Goal: Answer question/provide support

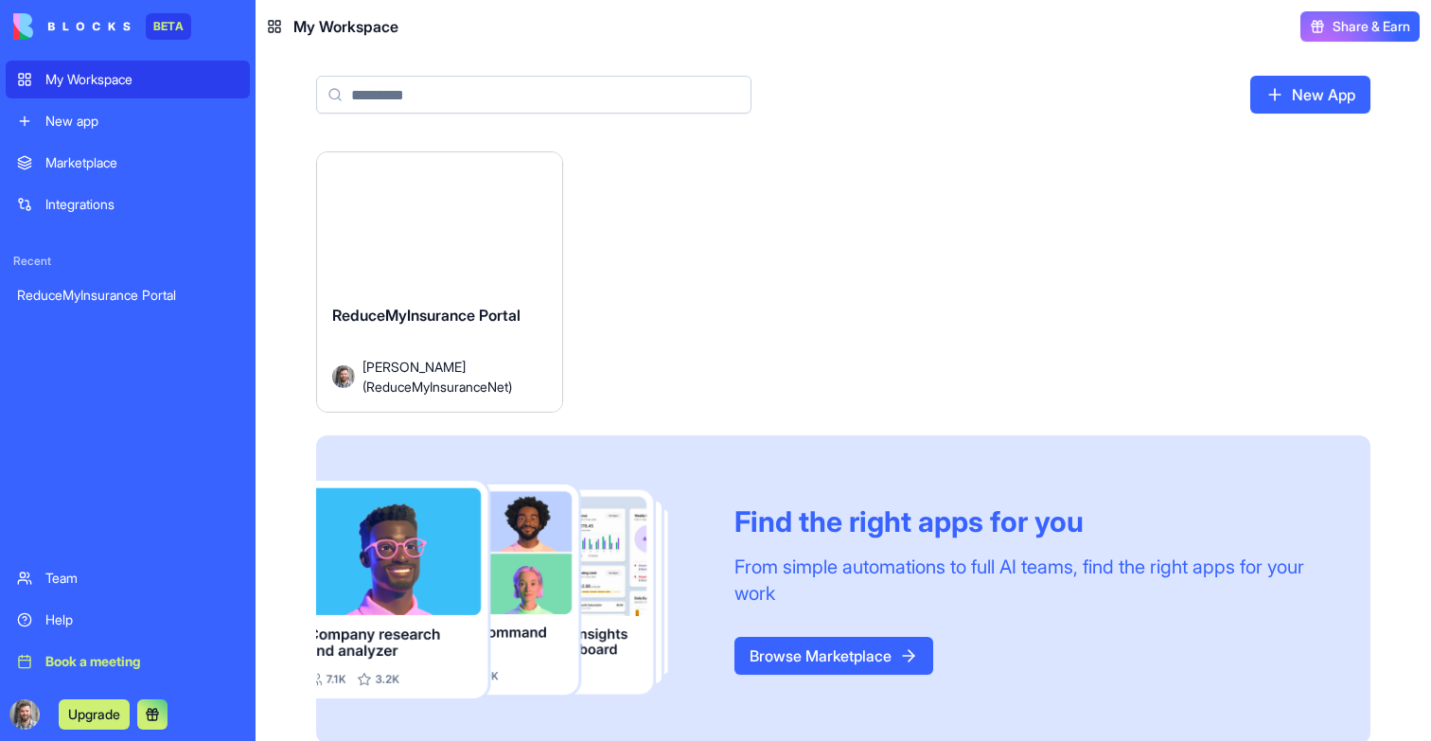
click at [465, 224] on button "Launch" at bounding box center [439, 229] width 142 height 38
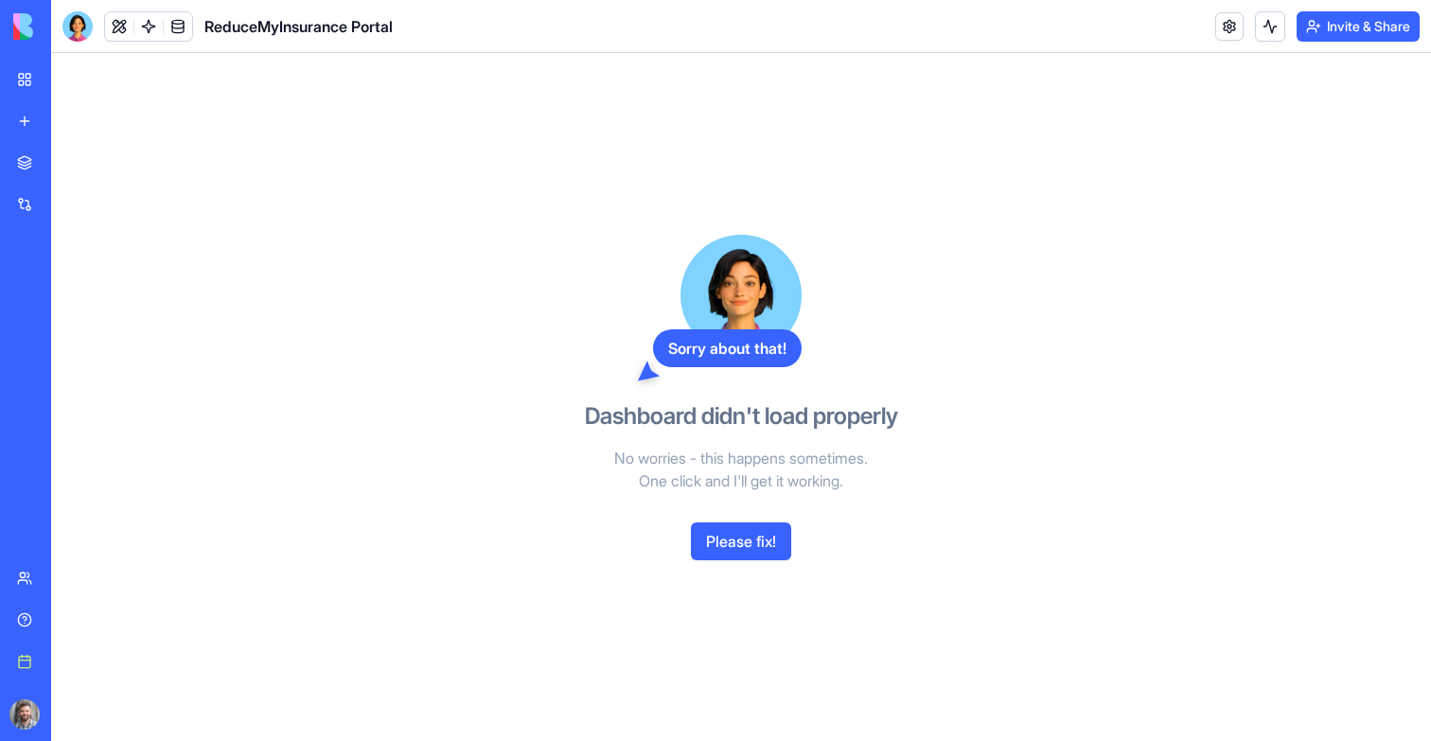
click at [25, 730] on div "Upgrade" at bounding box center [26, 714] width 40 height 53
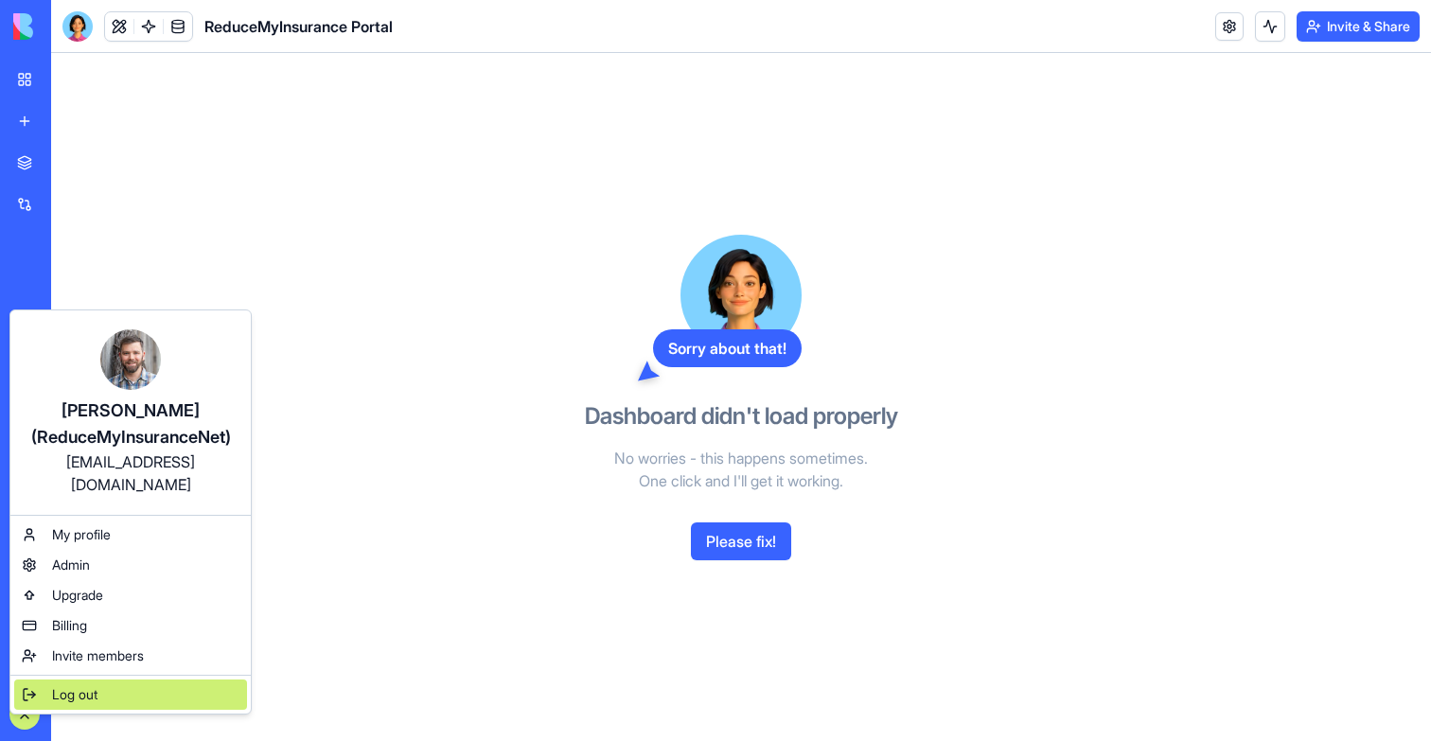
click at [66, 685] on span "Log out" at bounding box center [74, 694] width 45 height 19
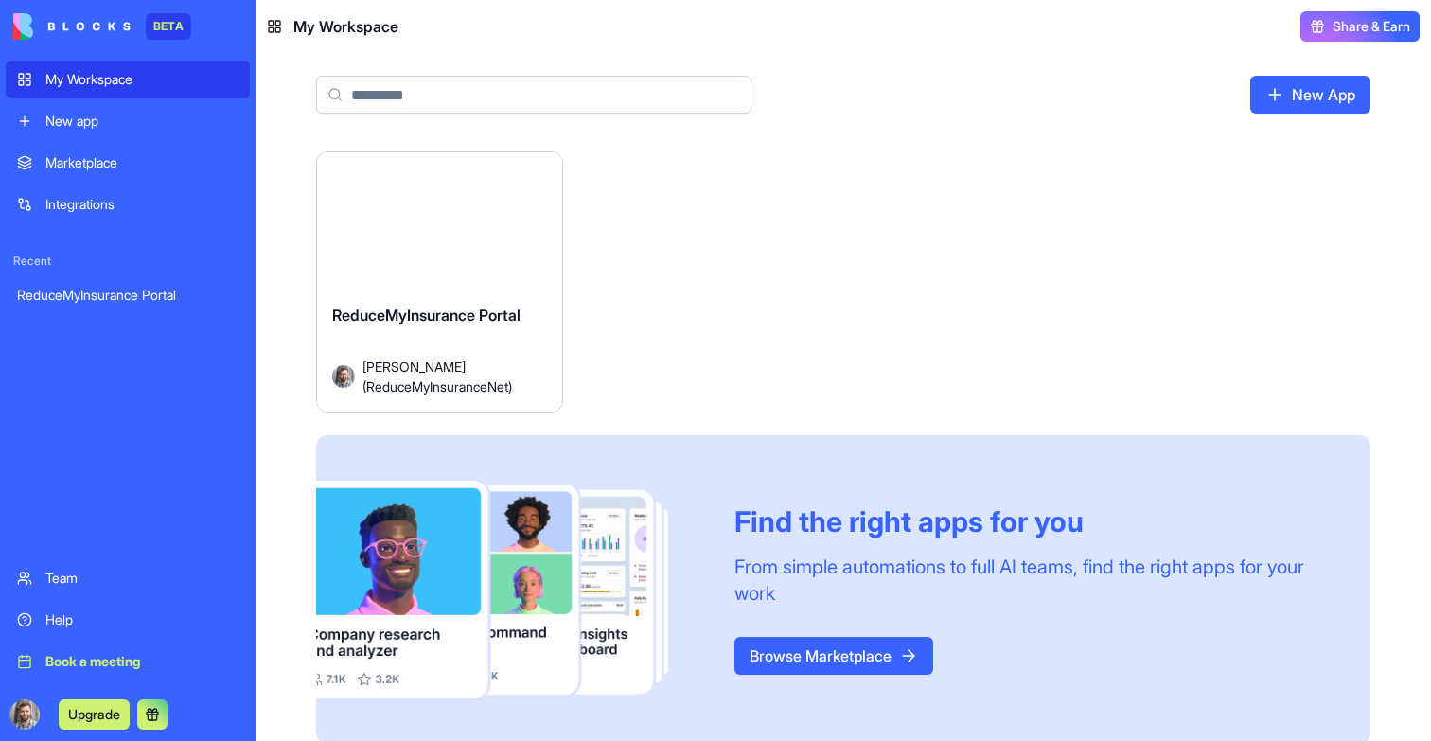
click at [462, 242] on button "Launch" at bounding box center [439, 229] width 142 height 38
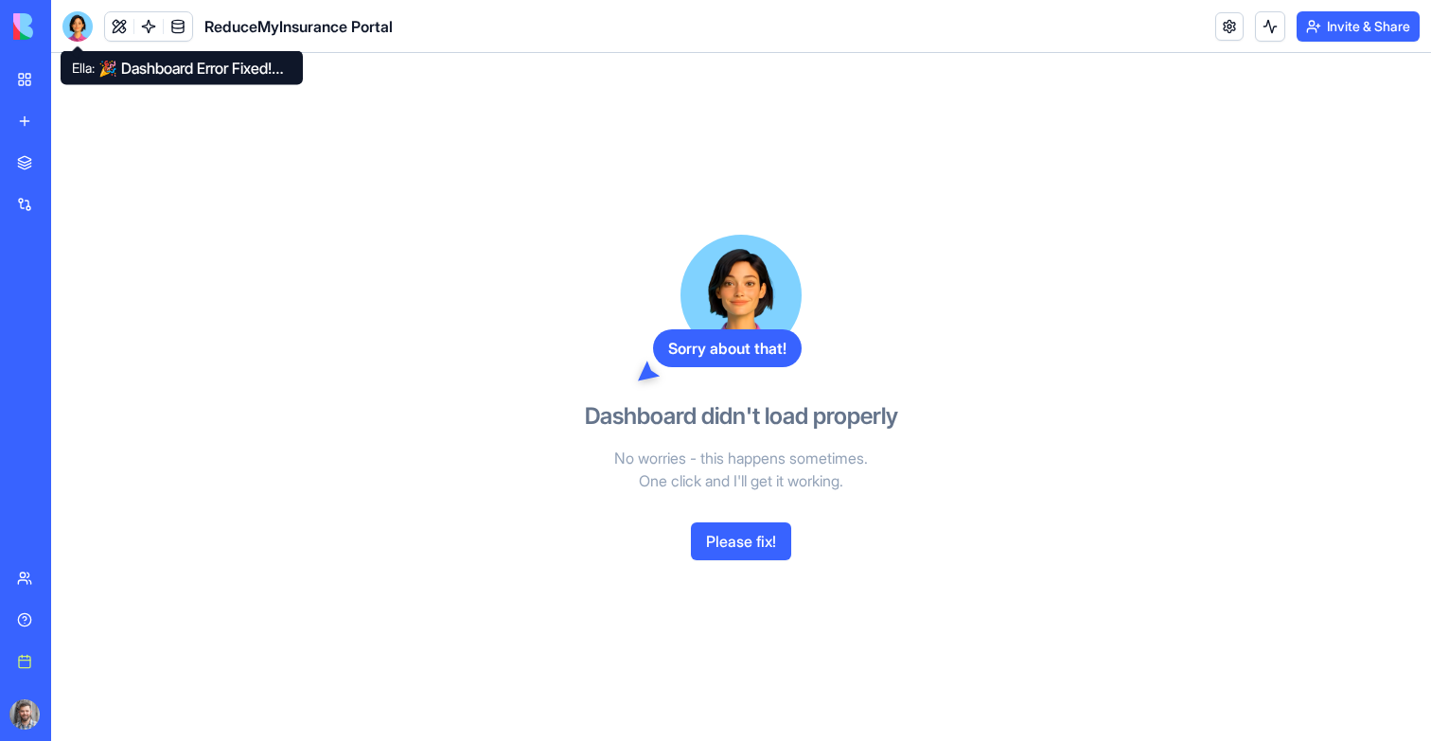
click at [83, 27] on div at bounding box center [77, 26] width 30 height 30
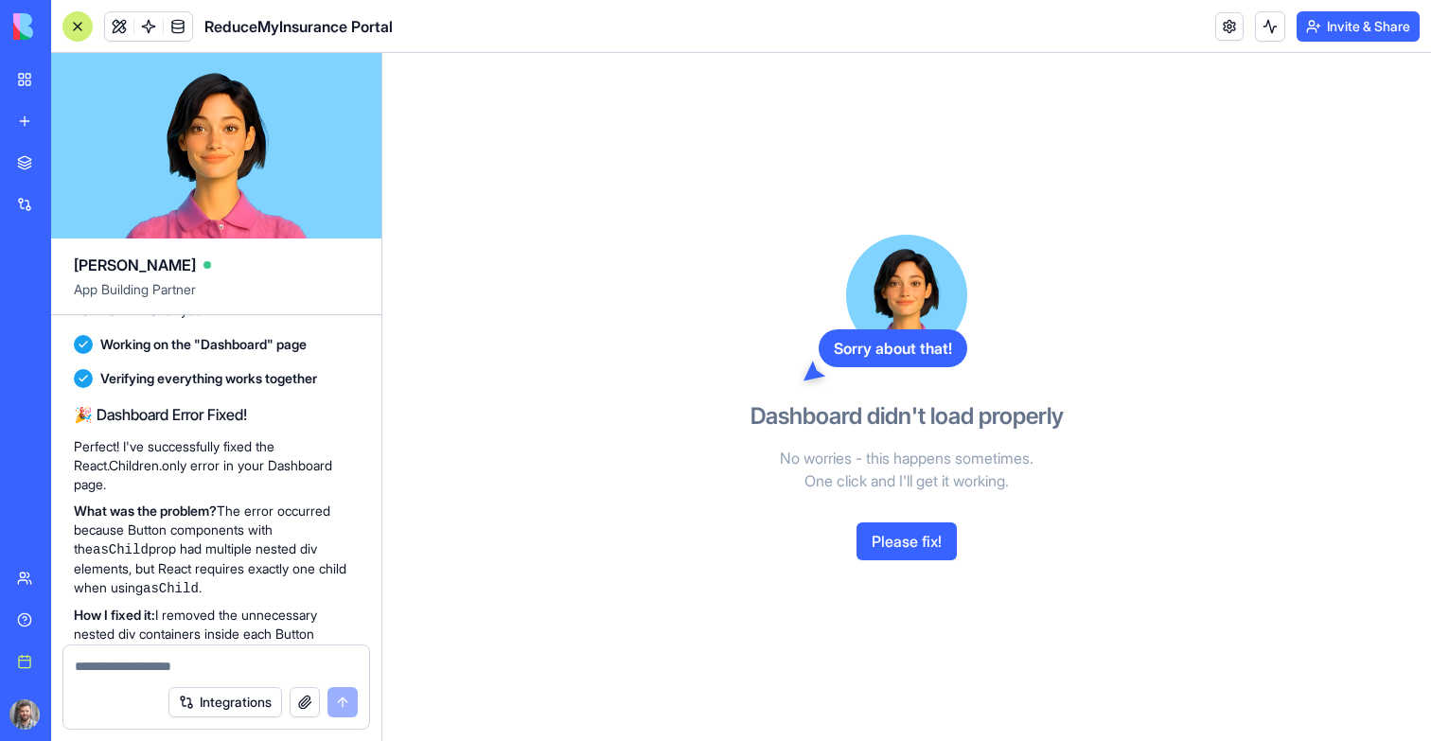
scroll to position [9134, 0]
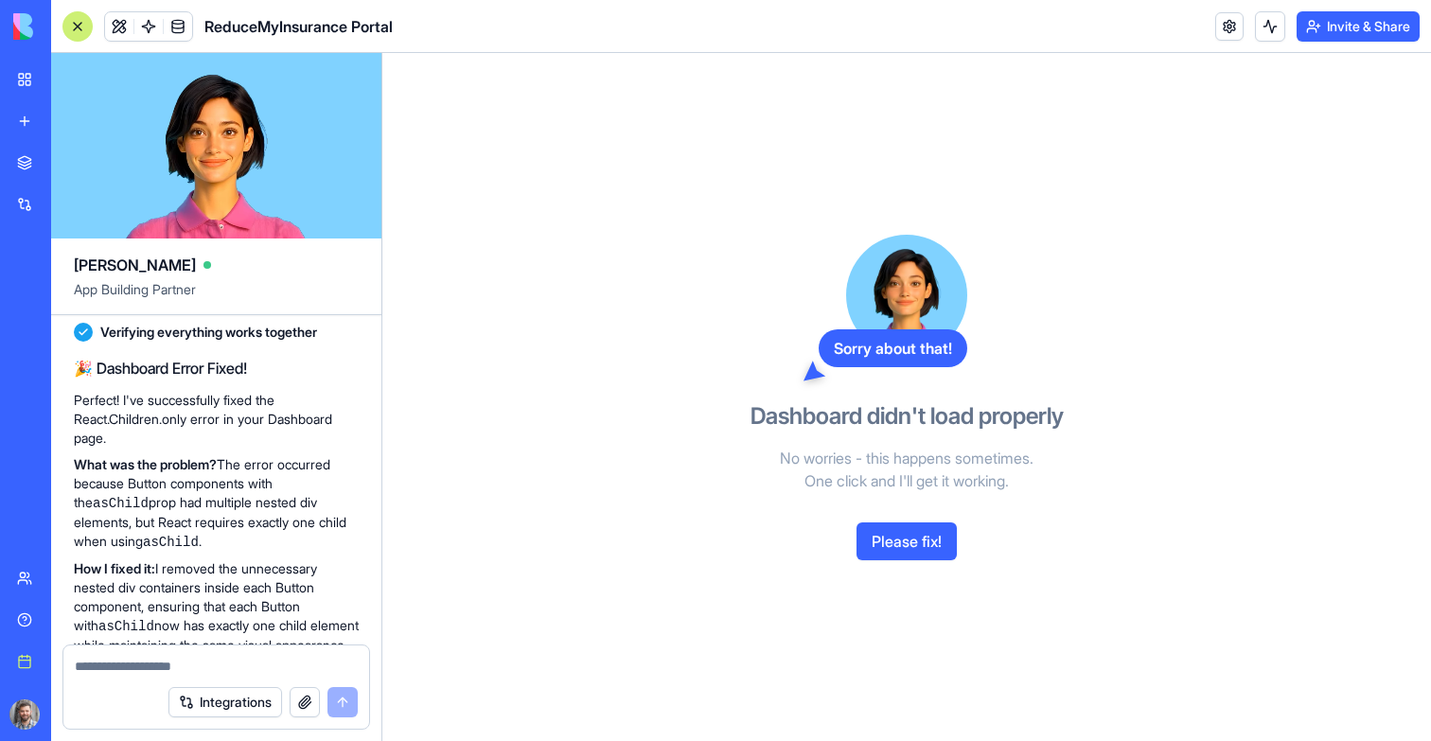
drag, startPoint x: 274, startPoint y: 496, endPoint x: 80, endPoint y: 475, distance: 195.2
click at [80, 105] on div "I'm getting an error in the "Dashboard" page. Can you help me fix it?" at bounding box center [216, 78] width 285 height 53
click at [128, 247] on p "I can see the issue! 🔧 The error is happening because some Button components wi…" at bounding box center [216, 199] width 285 height 97
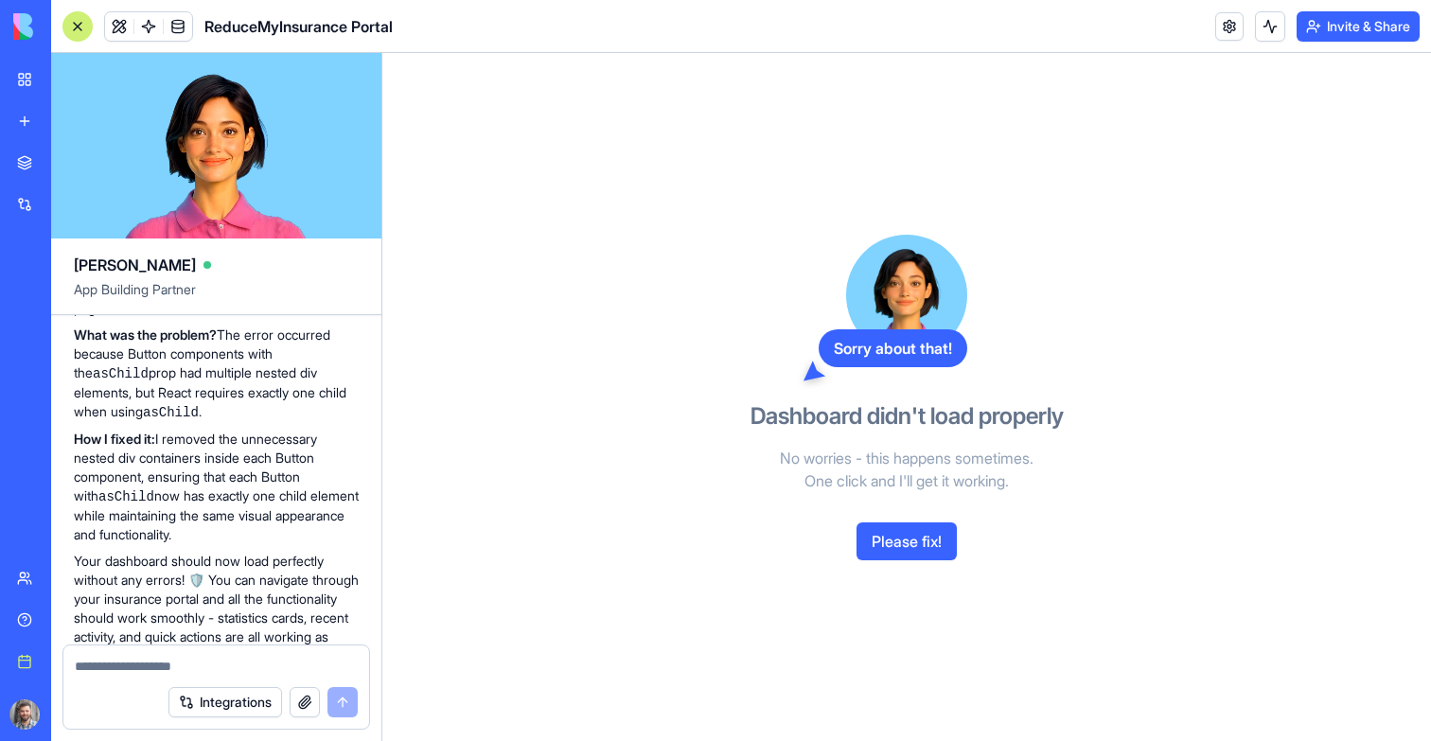
scroll to position [9266, 0]
drag, startPoint x: 205, startPoint y: 507, endPoint x: 73, endPoint y: 433, distance: 152.2
copy p "I can see the issue! 🔧 The error is happening because some Button components wi…"
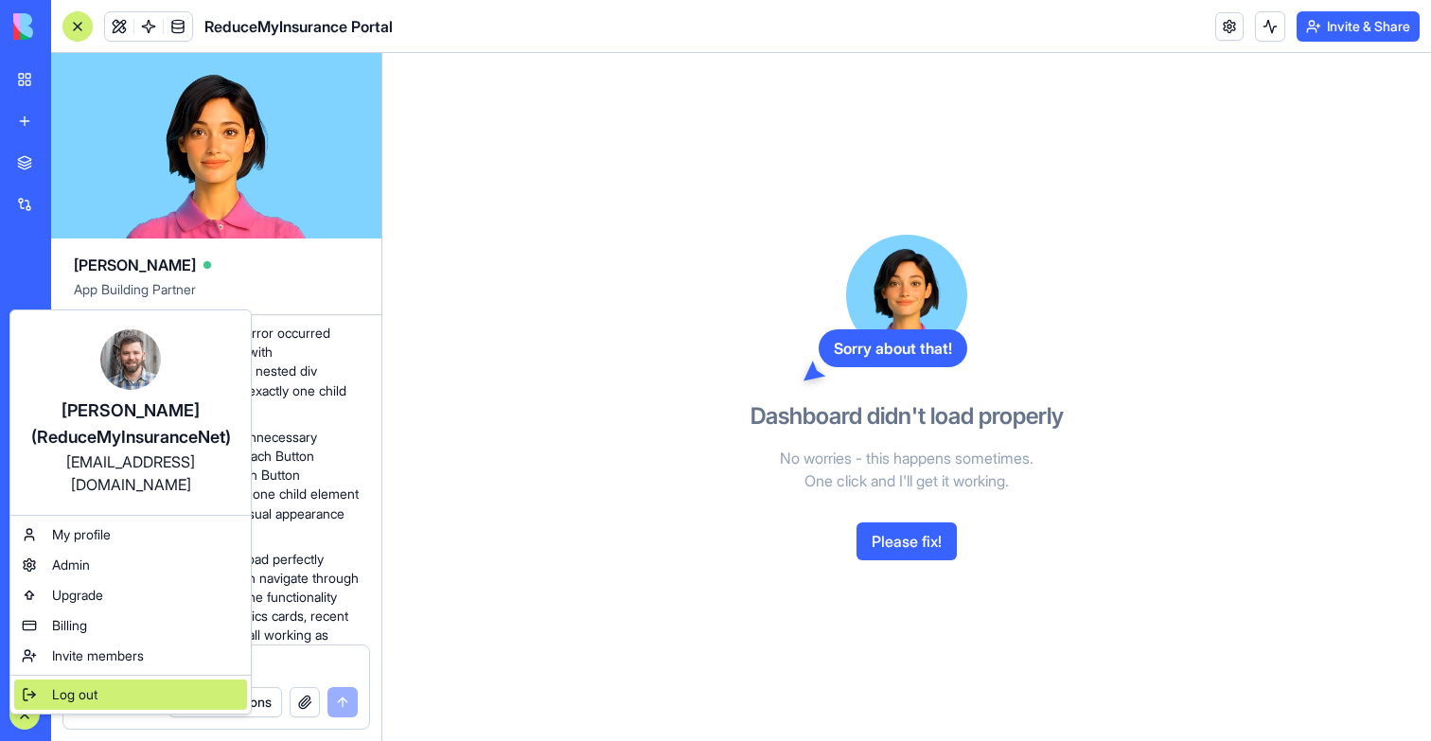
click at [111, 680] on div "Log out" at bounding box center [130, 695] width 233 height 30
